Goal: Task Accomplishment & Management: Use online tool/utility

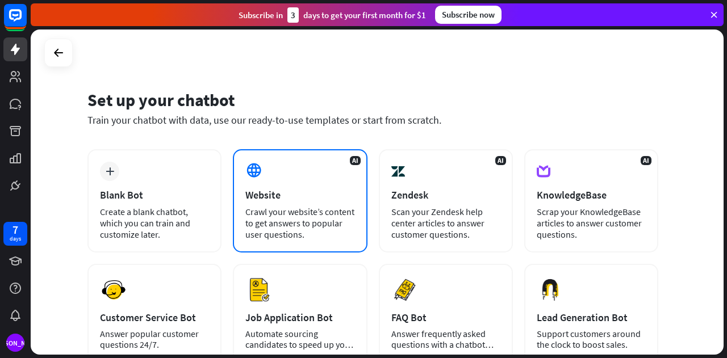
click at [271, 169] on div "AI Website Crawl your website’s content to get answers to popular user question…" at bounding box center [300, 200] width 134 height 103
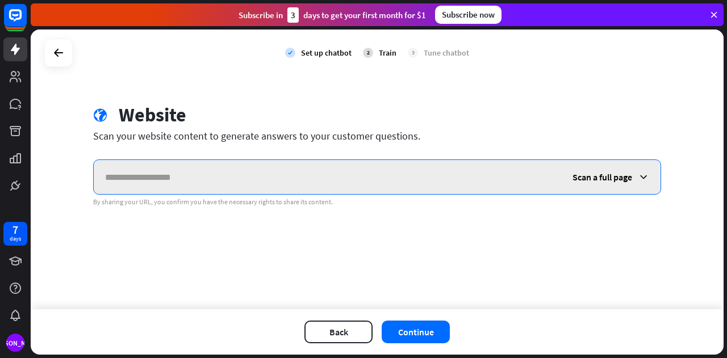
click at [258, 174] on input "text" at bounding box center [327, 177] width 467 height 34
paste input "**********"
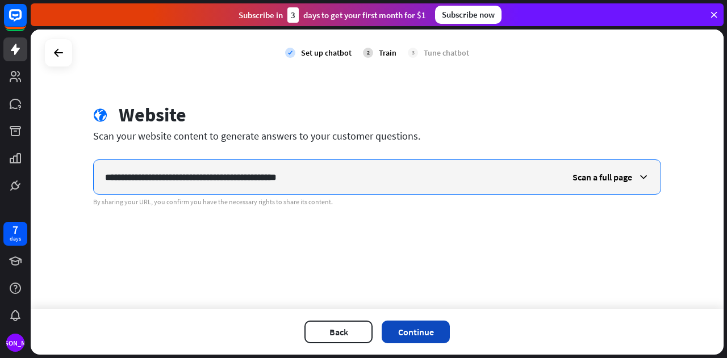
type input "**********"
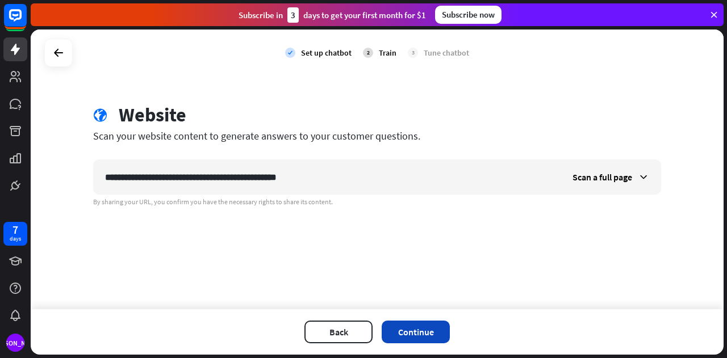
click at [433, 334] on button "Continue" at bounding box center [416, 332] width 68 height 23
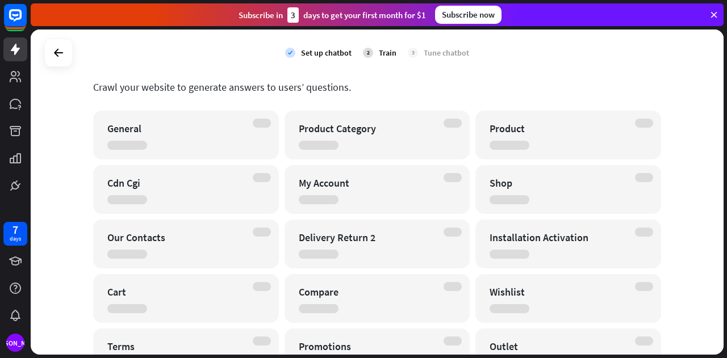
scroll to position [57, 0]
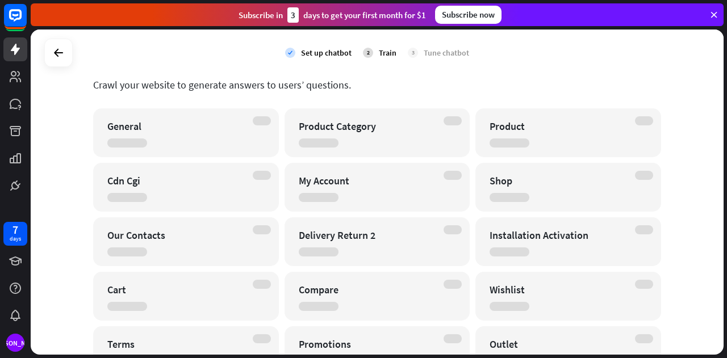
click at [525, 65] on div "check Set up chatbot 2 Train 3 Tune chatbot" at bounding box center [377, 53] width 693 height 47
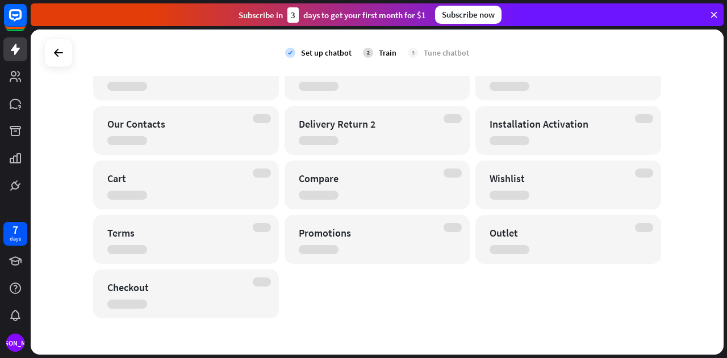
scroll to position [0, 0]
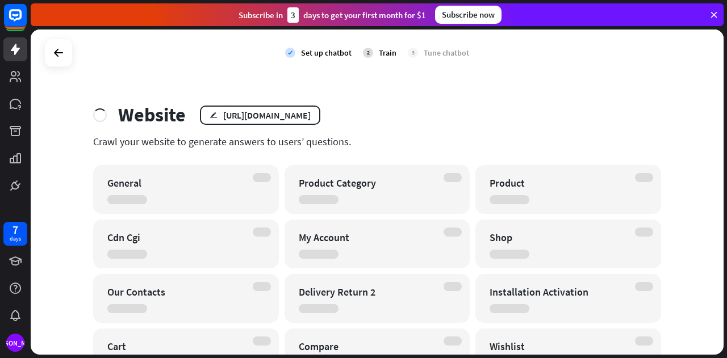
drag, startPoint x: 357, startPoint y: 210, endPoint x: 355, endPoint y: 202, distance: 8.1
click at [355, 203] on div "Product Category" at bounding box center [378, 189] width 186 height 49
click at [11, 22] on rect at bounding box center [15, 15] width 25 height 25
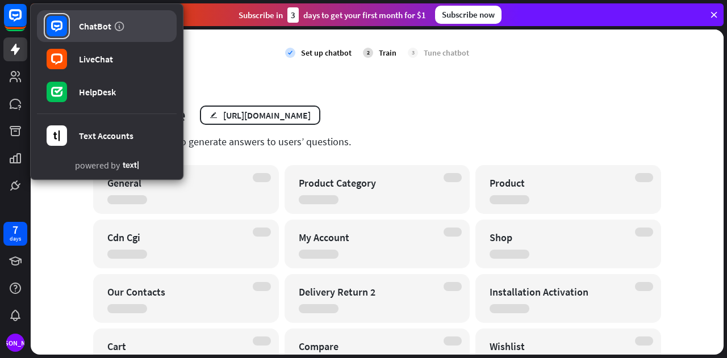
click at [100, 31] on div "ChatBot" at bounding box center [95, 25] width 32 height 11
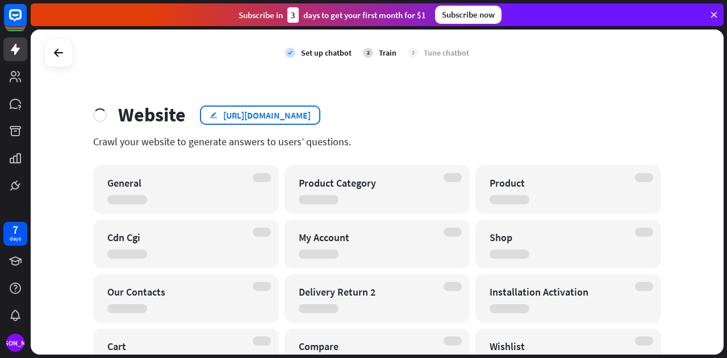
click at [300, 118] on div "[URL][DOMAIN_NAME]" at bounding box center [266, 115] width 87 height 11
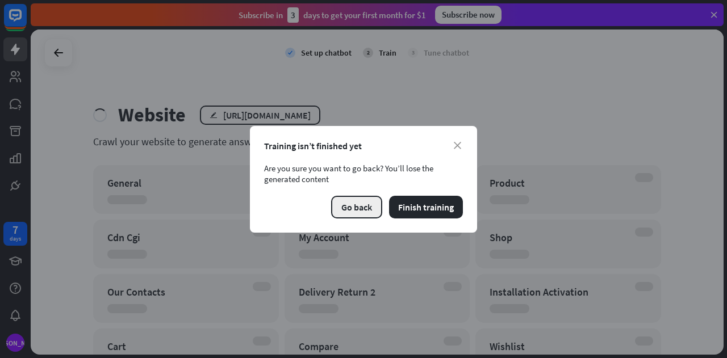
click at [374, 206] on button "Go back" at bounding box center [356, 207] width 51 height 23
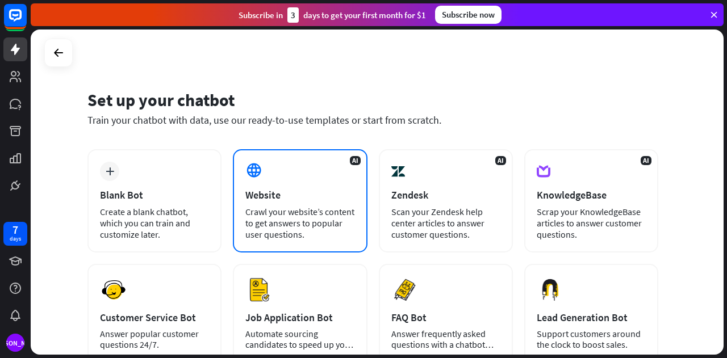
click at [256, 204] on div "AI Website Crawl your website’s content to get answers to popular user question…" at bounding box center [300, 200] width 134 height 103
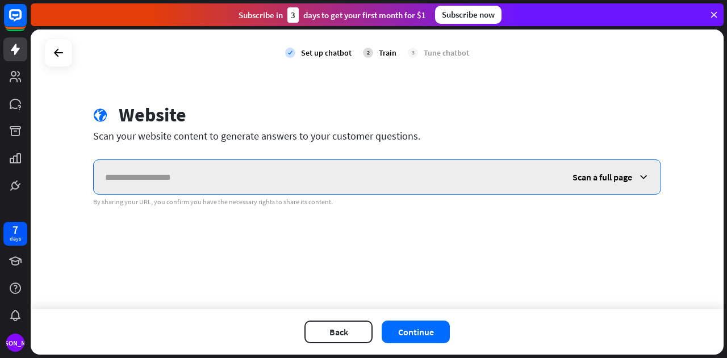
paste input "**********"
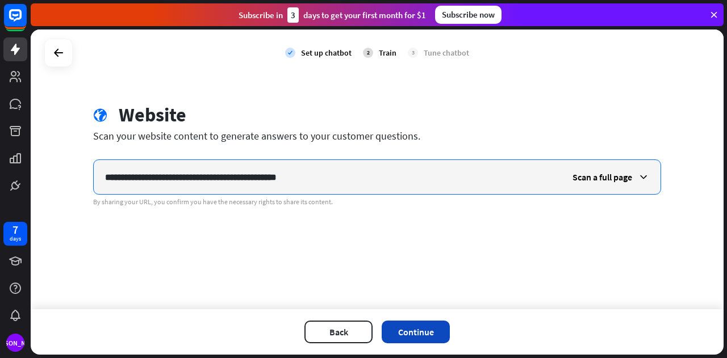
type input "**********"
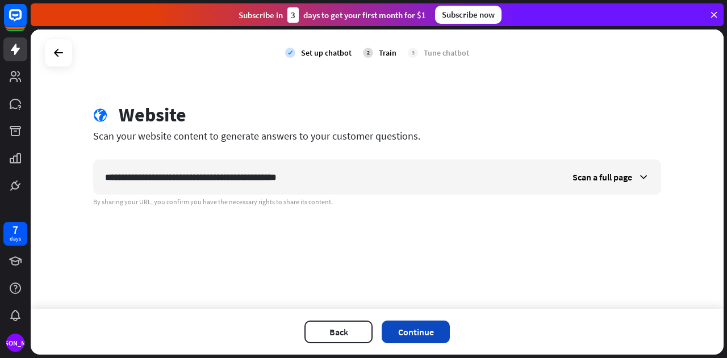
click at [437, 334] on button "Continue" at bounding box center [416, 332] width 68 height 23
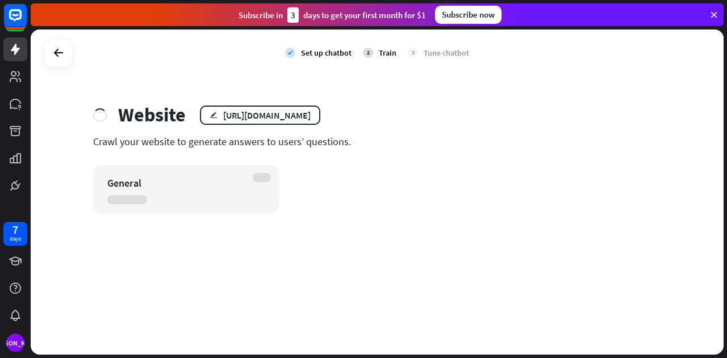
click at [717, 16] on icon at bounding box center [714, 15] width 10 height 10
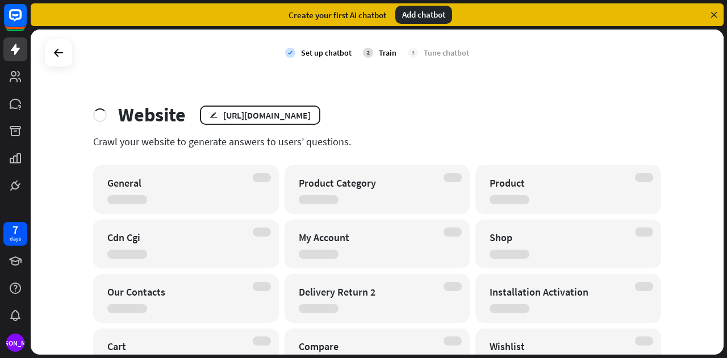
click at [372, 189] on div "Product Category" at bounding box center [367, 183] width 137 height 13
drag, startPoint x: 372, startPoint y: 188, endPoint x: 301, endPoint y: 90, distance: 120.7
click at [301, 90] on div "check Set up chatbot 2 Train 3 Tune chatbot Website edit https://key-wrld.com/ …" at bounding box center [377, 192] width 693 height 325
click at [438, 12] on div "Add chatbot" at bounding box center [423, 15] width 57 height 18
click at [321, 202] on div at bounding box center [319, 199] width 40 height 9
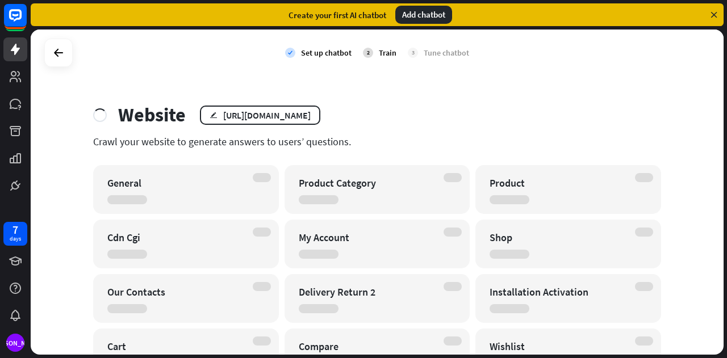
click at [327, 185] on div "Product Category" at bounding box center [367, 183] width 137 height 13
click at [446, 175] on div at bounding box center [453, 177] width 18 height 9
click at [436, 209] on div "Product Category" at bounding box center [378, 189] width 186 height 49
drag, startPoint x: 436, startPoint y: 209, endPoint x: 387, endPoint y: 106, distance: 114.1
click at [387, 106] on div "Website edit https://key-wrld.com/" at bounding box center [377, 114] width 568 height 23
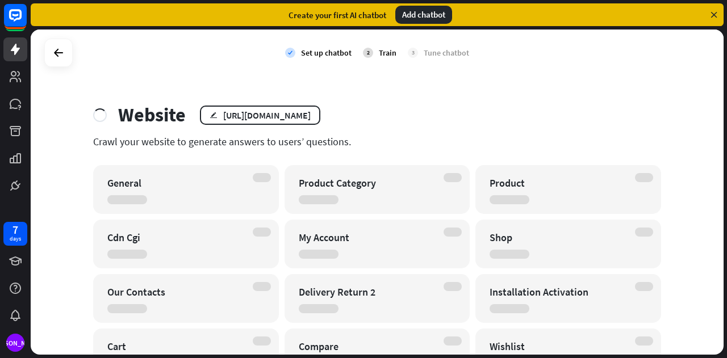
click at [379, 52] on div "Train" at bounding box center [388, 53] width 18 height 10
click at [365, 52] on div "2" at bounding box center [368, 53] width 10 height 10
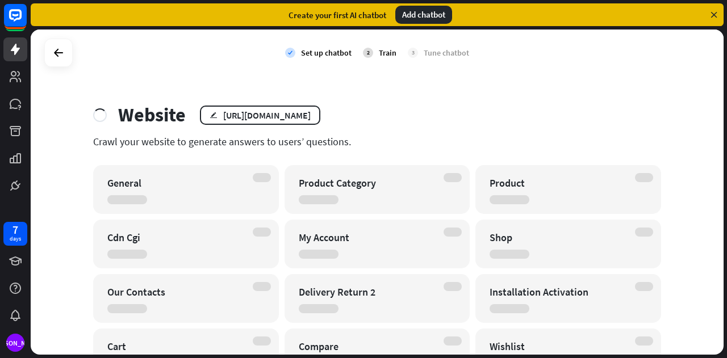
click at [365, 52] on div "2" at bounding box center [368, 53] width 10 height 10
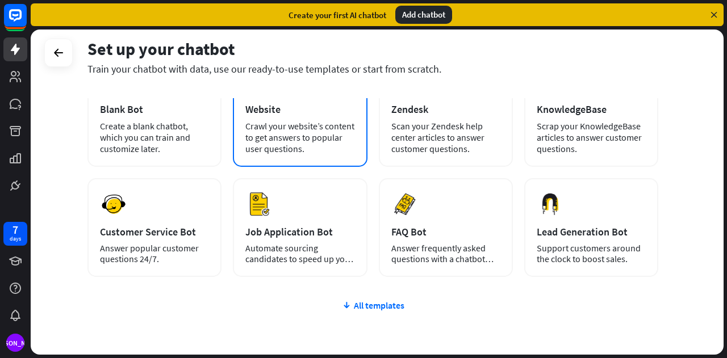
scroll to position [144, 0]
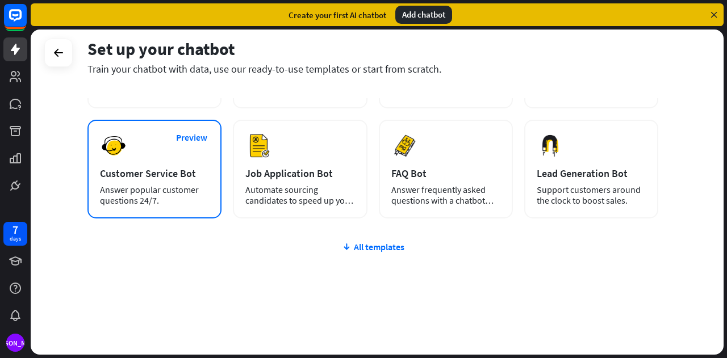
click at [212, 190] on div "Preview Customer Service Bot Answer popular customer questions 24/7." at bounding box center [154, 169] width 134 height 99
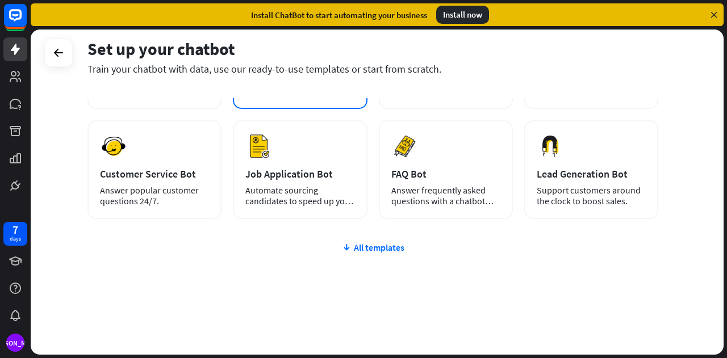
scroll to position [144, 0]
click at [358, 244] on div "All templates" at bounding box center [372, 246] width 571 height 11
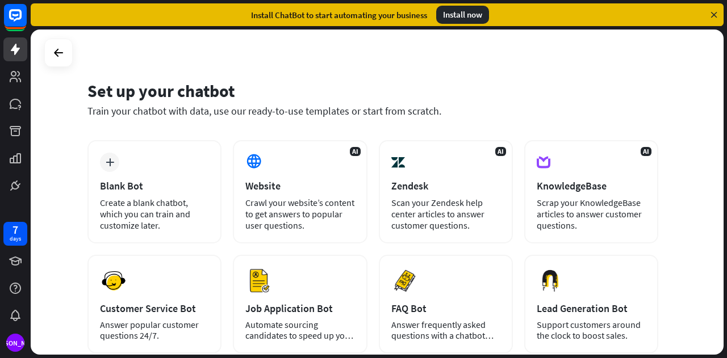
scroll to position [0, 0]
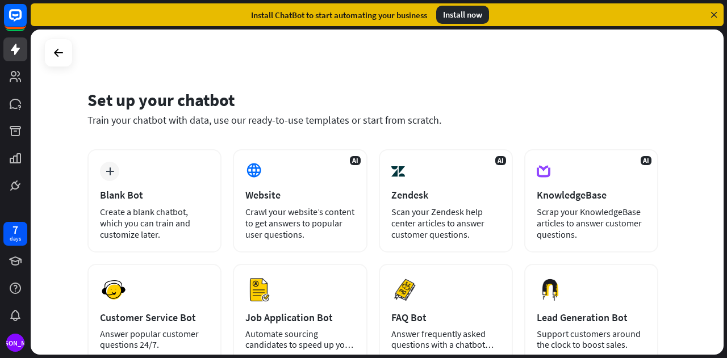
click at [140, 74] on div "Set up your chatbot Train your chatbot with data, use our ready-to-use template…" at bounding box center [377, 192] width 693 height 325
click at [10, 11] on icon at bounding box center [16, 16] width 14 height 14
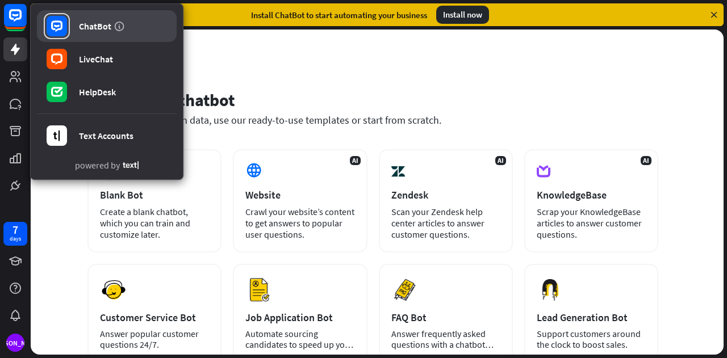
click at [110, 32] on link "ChatBot" at bounding box center [107, 26] width 140 height 32
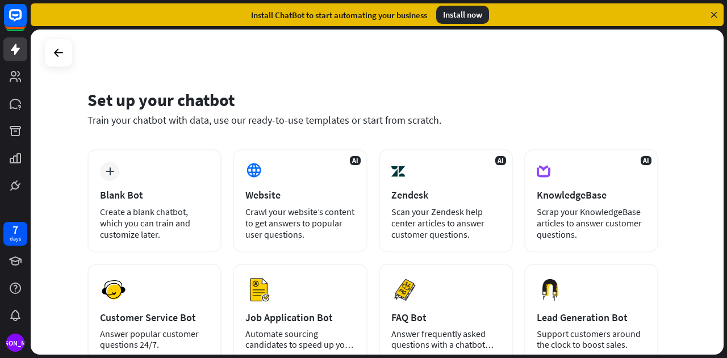
click at [453, 11] on div "Install now" at bounding box center [462, 15] width 53 height 18
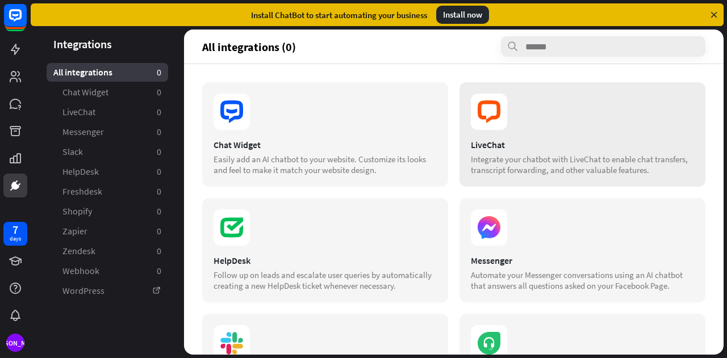
click at [492, 112] on icon at bounding box center [489, 112] width 36 height 36
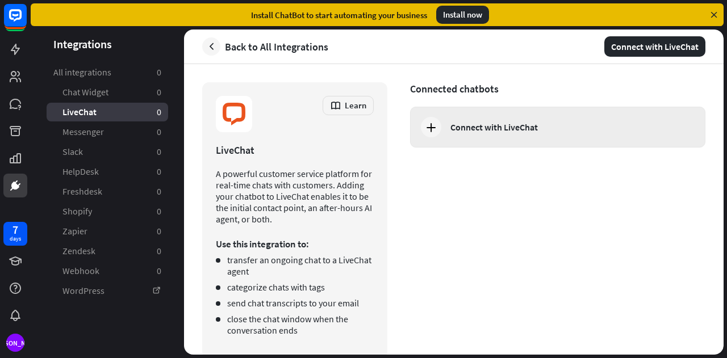
click at [545, 134] on div "Connect with LiveChat" at bounding box center [557, 127] width 295 height 41
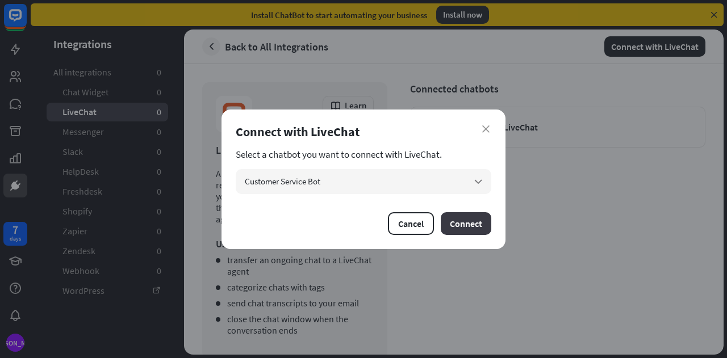
click at [453, 221] on button "Connect" at bounding box center [466, 223] width 51 height 23
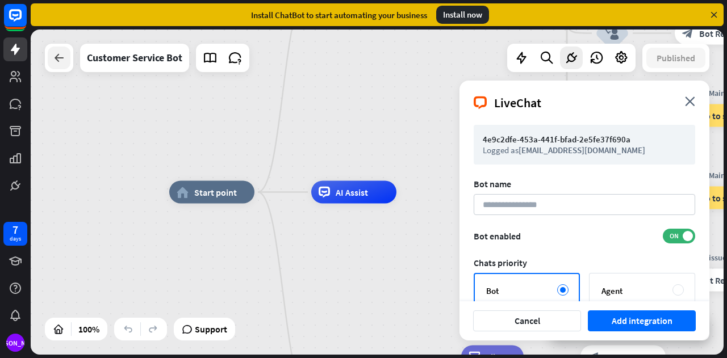
click at [64, 69] on div at bounding box center [59, 58] width 23 height 23
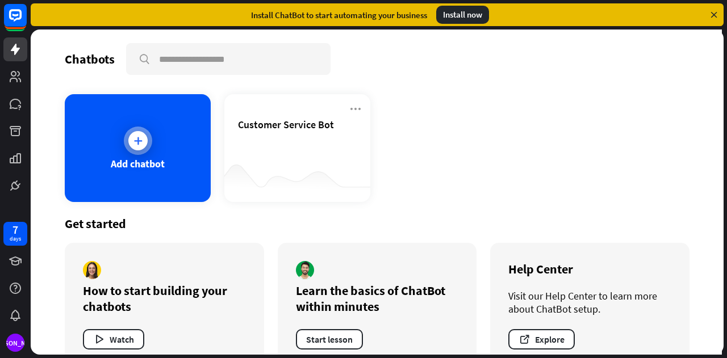
click at [145, 136] on div at bounding box center [138, 141] width 28 height 28
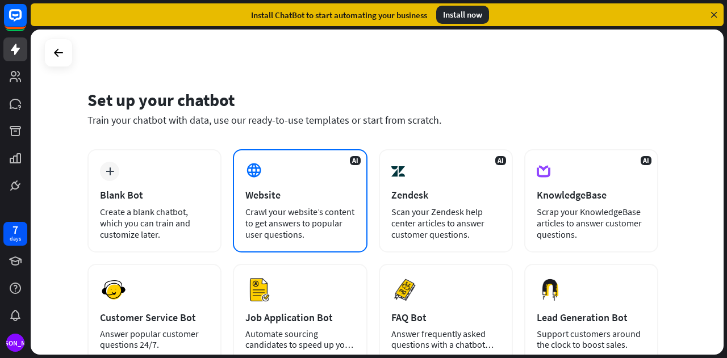
click at [317, 212] on div "Crawl your website’s content to get answers to popular user questions." at bounding box center [299, 223] width 109 height 34
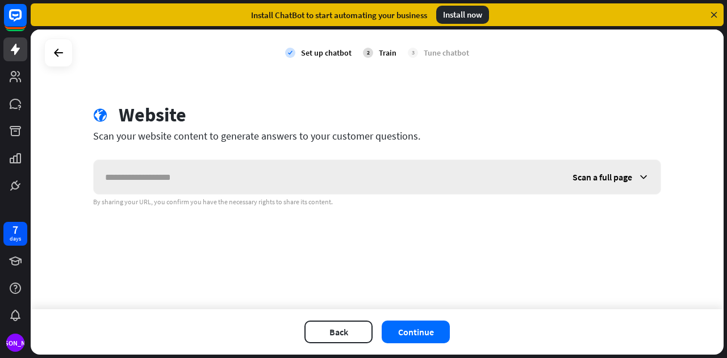
drag, startPoint x: 319, startPoint y: 181, endPoint x: 603, endPoint y: 172, distance: 284.1
click at [603, 172] on span "Scan a full page" at bounding box center [602, 177] width 60 height 11
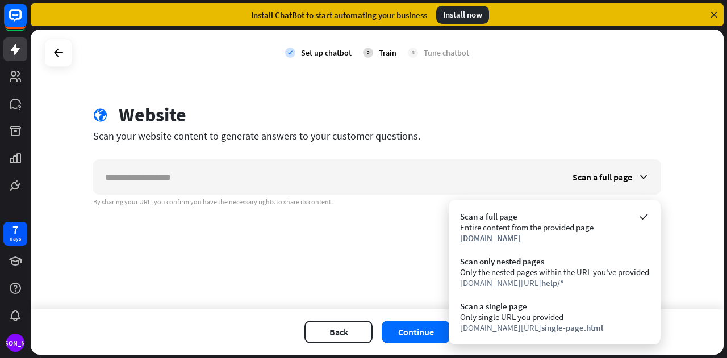
click at [525, 319] on div "Only single URL you provided" at bounding box center [554, 317] width 189 height 11
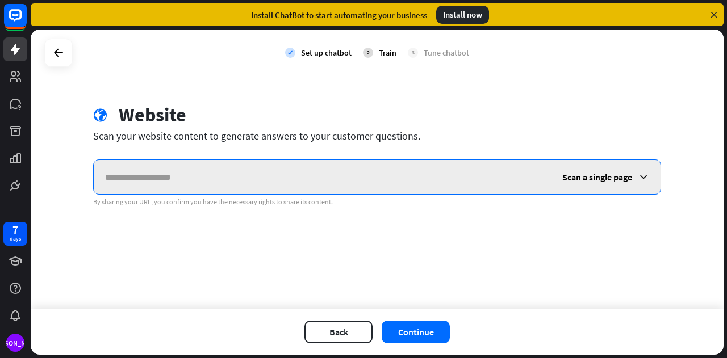
click at [144, 183] on input "text" at bounding box center [322, 177] width 457 height 34
paste input "**********"
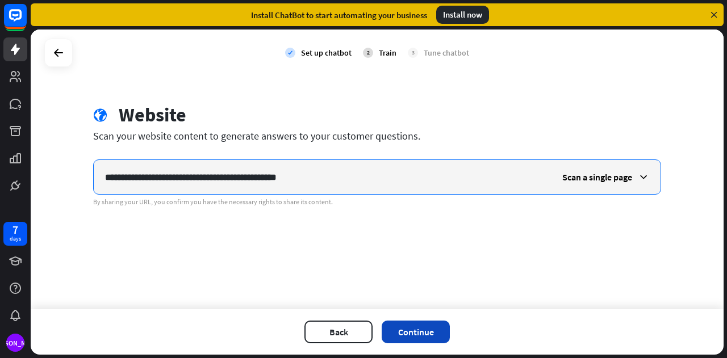
type input "**********"
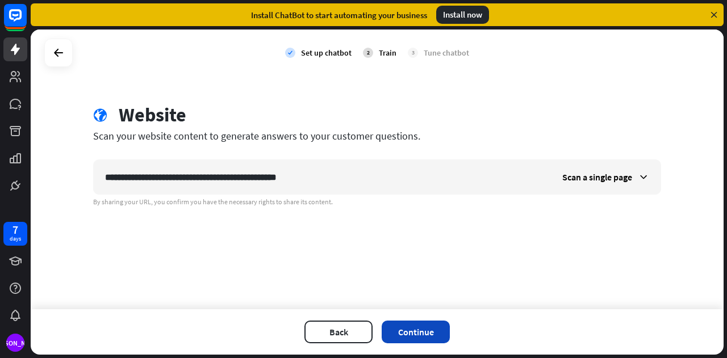
click at [398, 332] on button "Continue" at bounding box center [416, 332] width 68 height 23
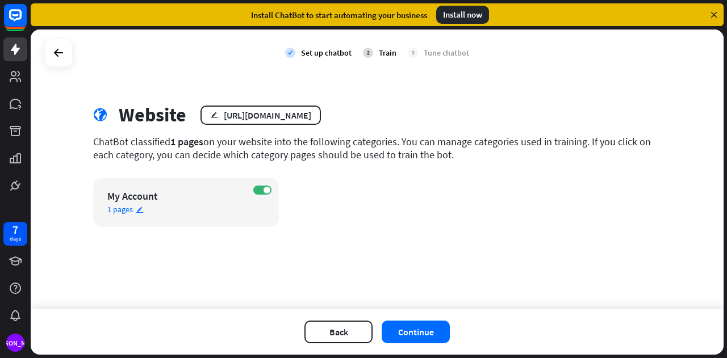
click at [146, 195] on div "My Account" at bounding box center [175, 196] width 137 height 13
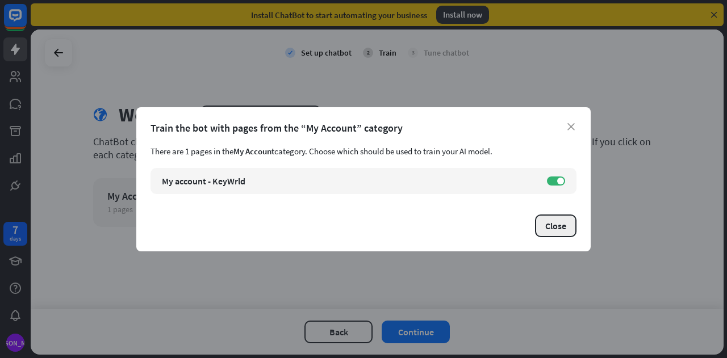
click at [544, 225] on button "Close" at bounding box center [555, 226] width 41 height 23
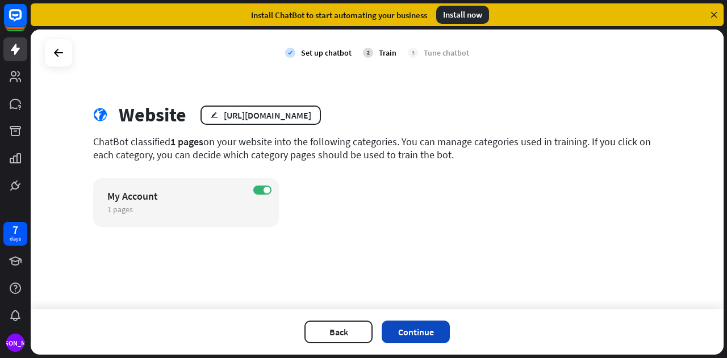
click at [405, 327] on button "Continue" at bounding box center [416, 332] width 68 height 23
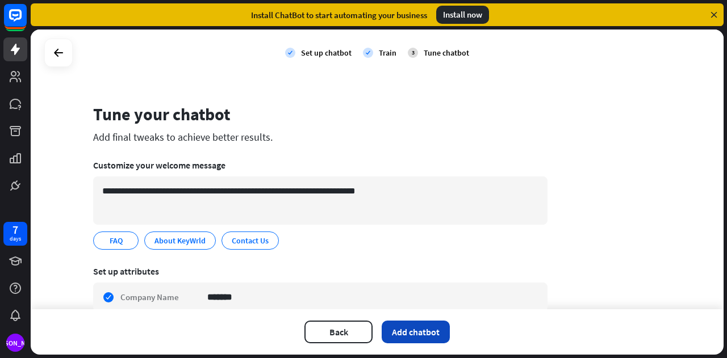
click at [405, 337] on button "Add chatbot" at bounding box center [416, 332] width 68 height 23
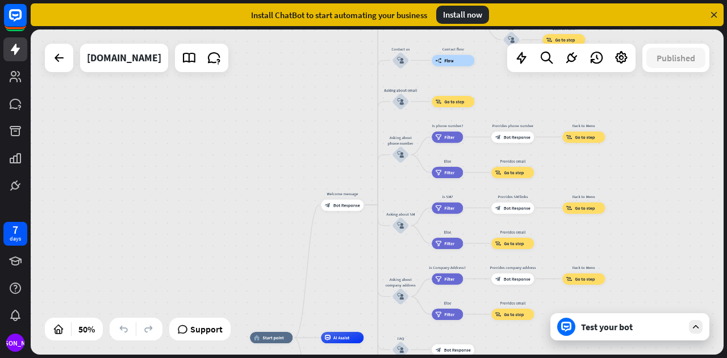
drag, startPoint x: 388, startPoint y: 282, endPoint x: 359, endPoint y: 385, distance: 106.8
click at [359, 358] on html "7 days [PERSON_NAME] close Product Help First steps Get started with ChatBot He…" at bounding box center [363, 179] width 727 height 358
click at [64, 64] on icon at bounding box center [59, 58] width 14 height 14
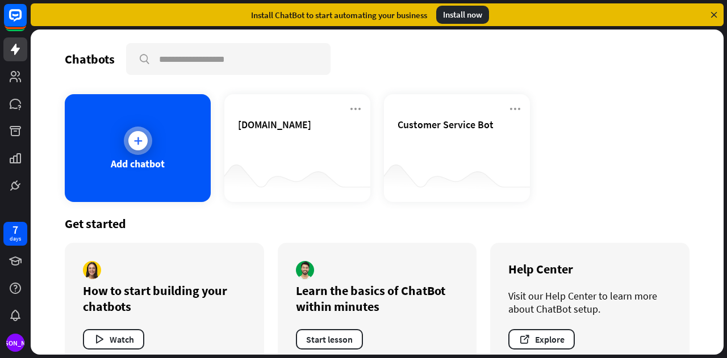
click at [107, 134] on div "Add chatbot" at bounding box center [138, 148] width 146 height 108
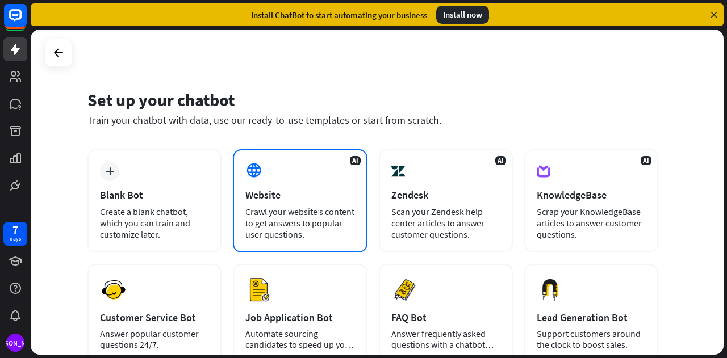
click at [299, 195] on div "Website" at bounding box center [299, 195] width 109 height 13
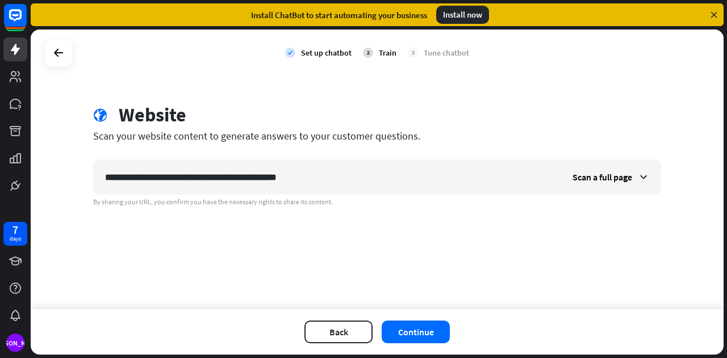
type input "**********"
click at [416, 347] on div "Back Continue" at bounding box center [377, 331] width 693 height 45
click at [415, 337] on button "Continue" at bounding box center [416, 332] width 68 height 23
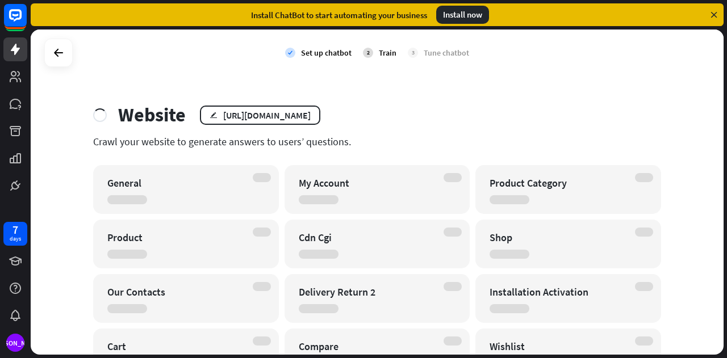
click at [312, 179] on div "My Account" at bounding box center [367, 183] width 137 height 13
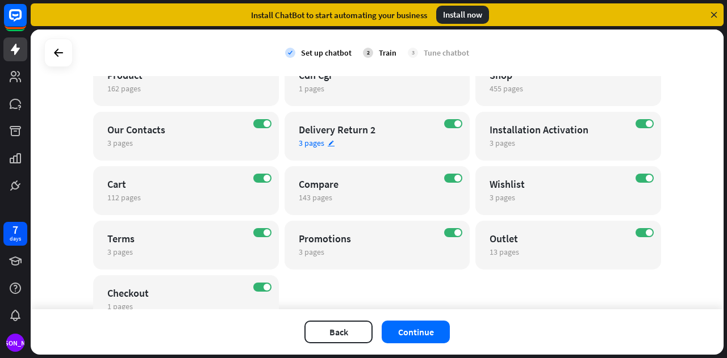
scroll to position [227, 0]
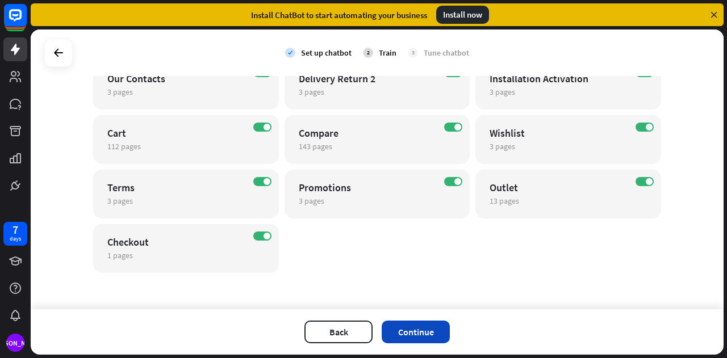
click at [426, 330] on button "Continue" at bounding box center [416, 332] width 68 height 23
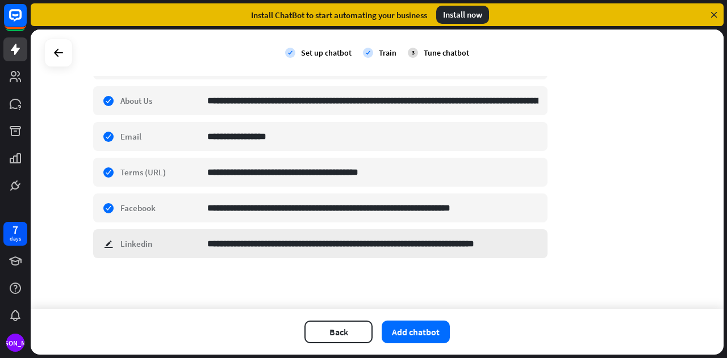
scroll to position [0, 0]
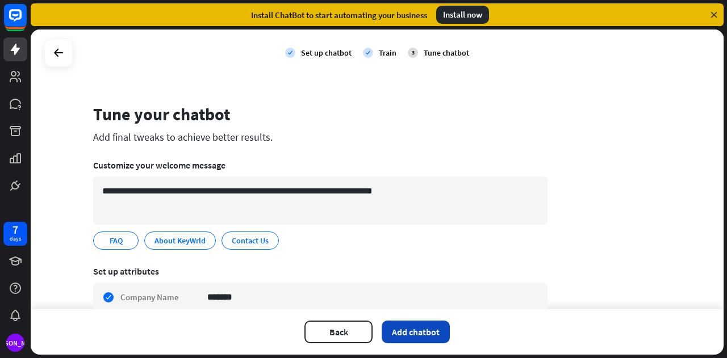
click at [428, 331] on button "Add chatbot" at bounding box center [416, 332] width 68 height 23
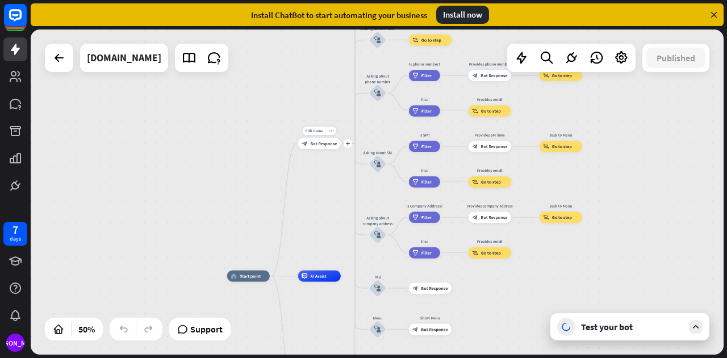
drag, startPoint x: 367, startPoint y: 114, endPoint x: 337, endPoint y: 160, distance: 55.0
click at [337, 149] on div "Edit name more_horiz plus Welcome message block_bot_response Bot Response" at bounding box center [319, 143] width 43 height 11
click at [311, 145] on span "Bot Response" at bounding box center [323, 144] width 27 height 6
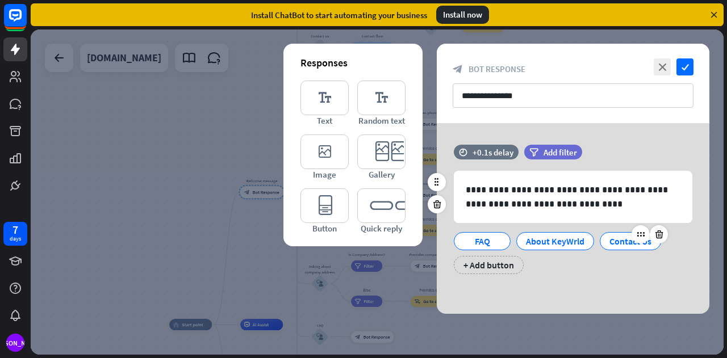
click at [619, 236] on div "Contact Us" at bounding box center [630, 241] width 42 height 17
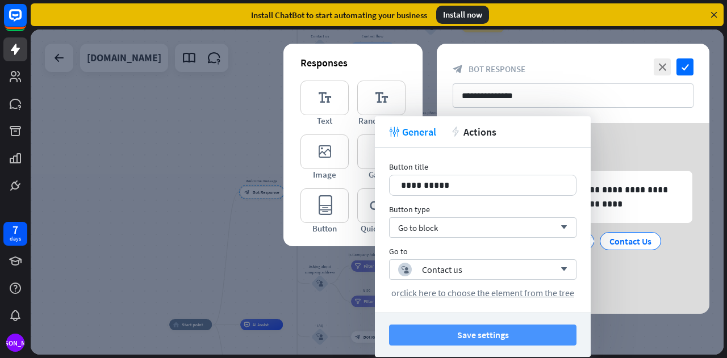
click at [504, 334] on button "Save settings" at bounding box center [482, 335] width 187 height 21
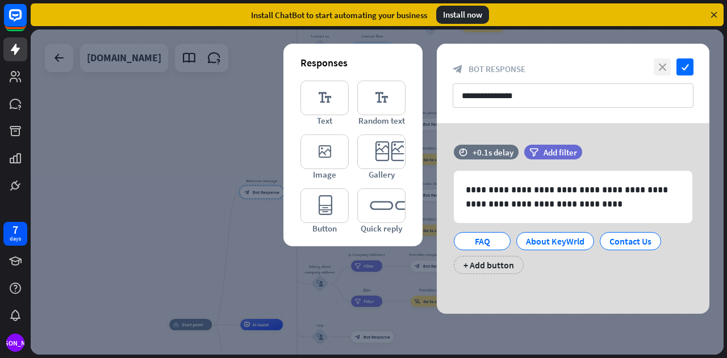
click at [661, 68] on icon "close" at bounding box center [662, 66] width 17 height 17
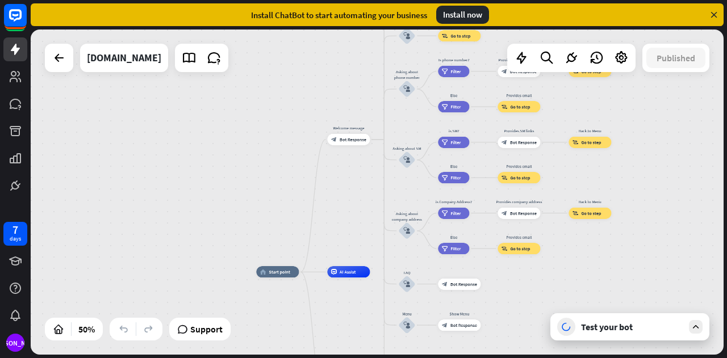
drag, startPoint x: 618, startPoint y: 256, endPoint x: 696, endPoint y: 251, distance: 78.0
click at [696, 251] on div "home_2 Start point Welcome message block_bot_response Bot Response About us blo…" at bounding box center [377, 192] width 693 height 325
